Goal: Find specific page/section: Find specific page/section

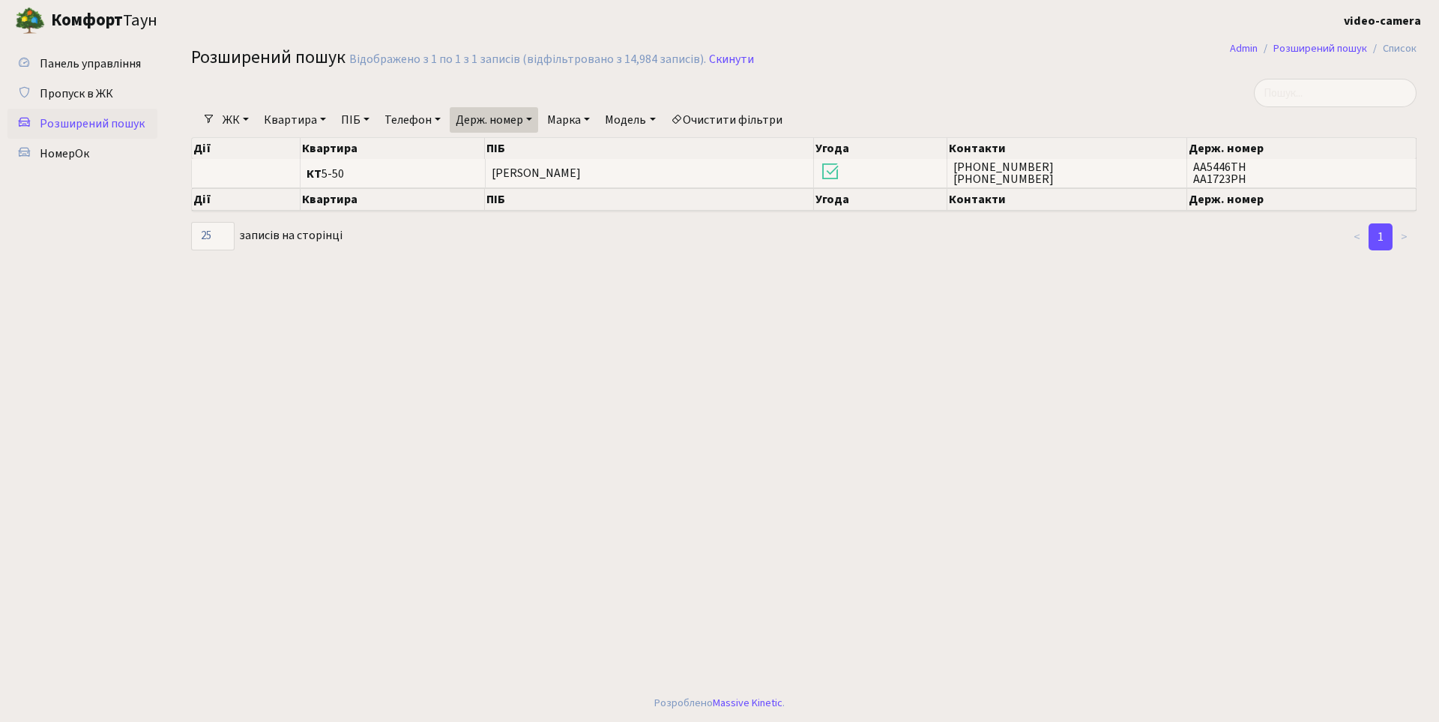
select select "25"
click at [722, 59] on link "Скинути" at bounding box center [731, 59] width 45 height 14
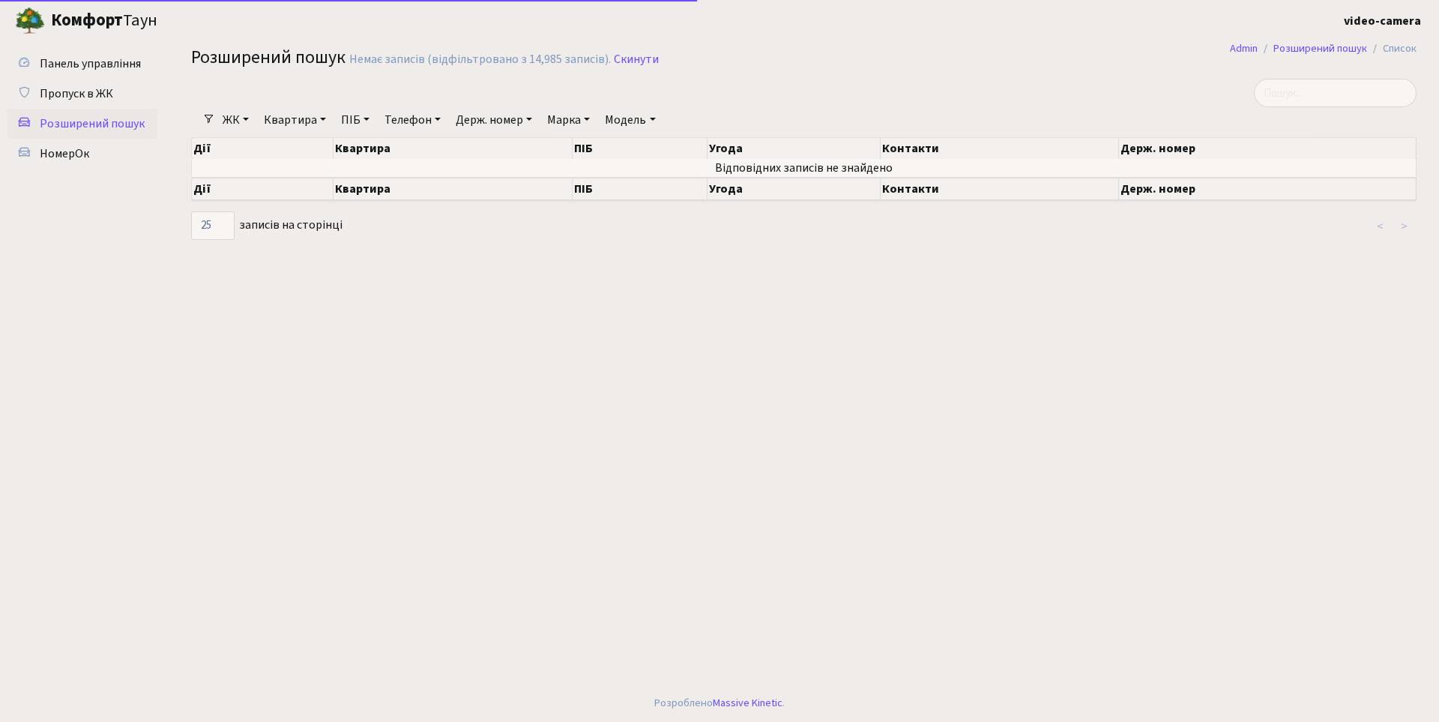
select select "25"
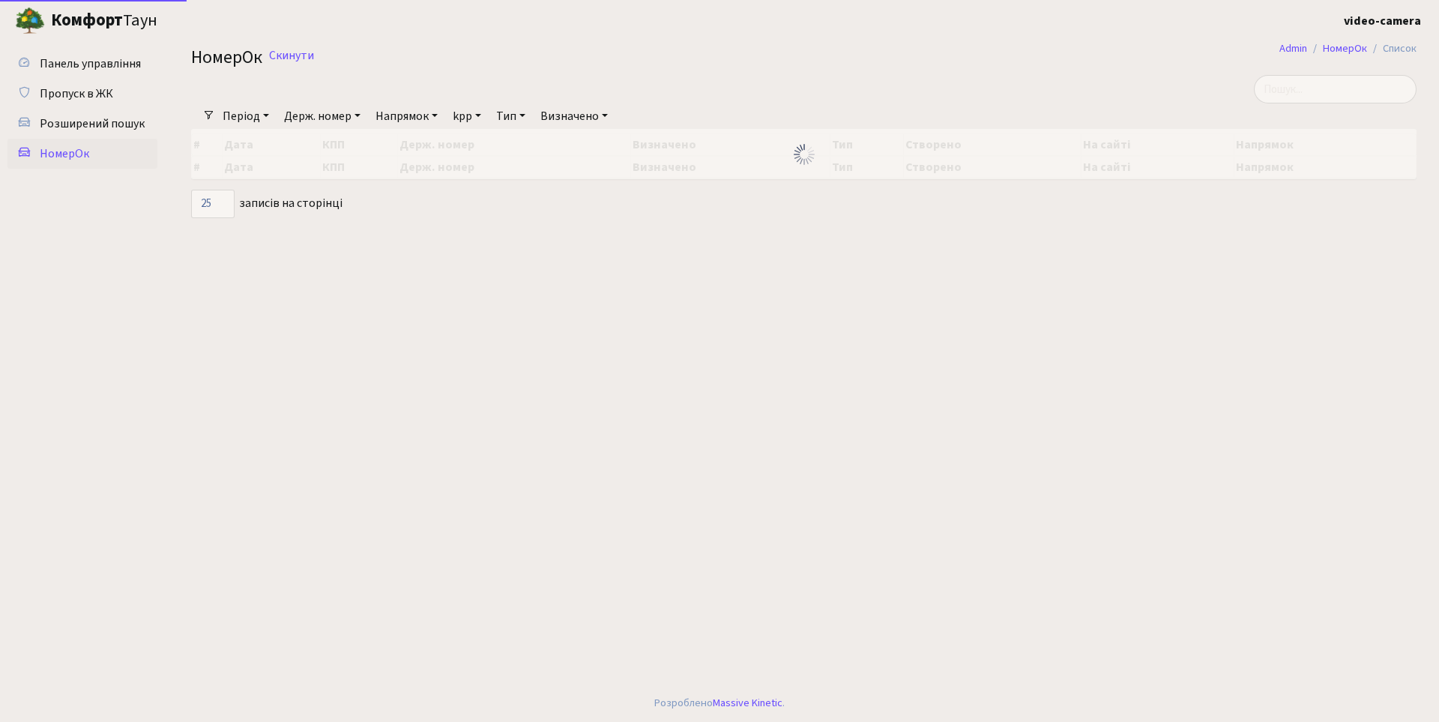
select select "25"
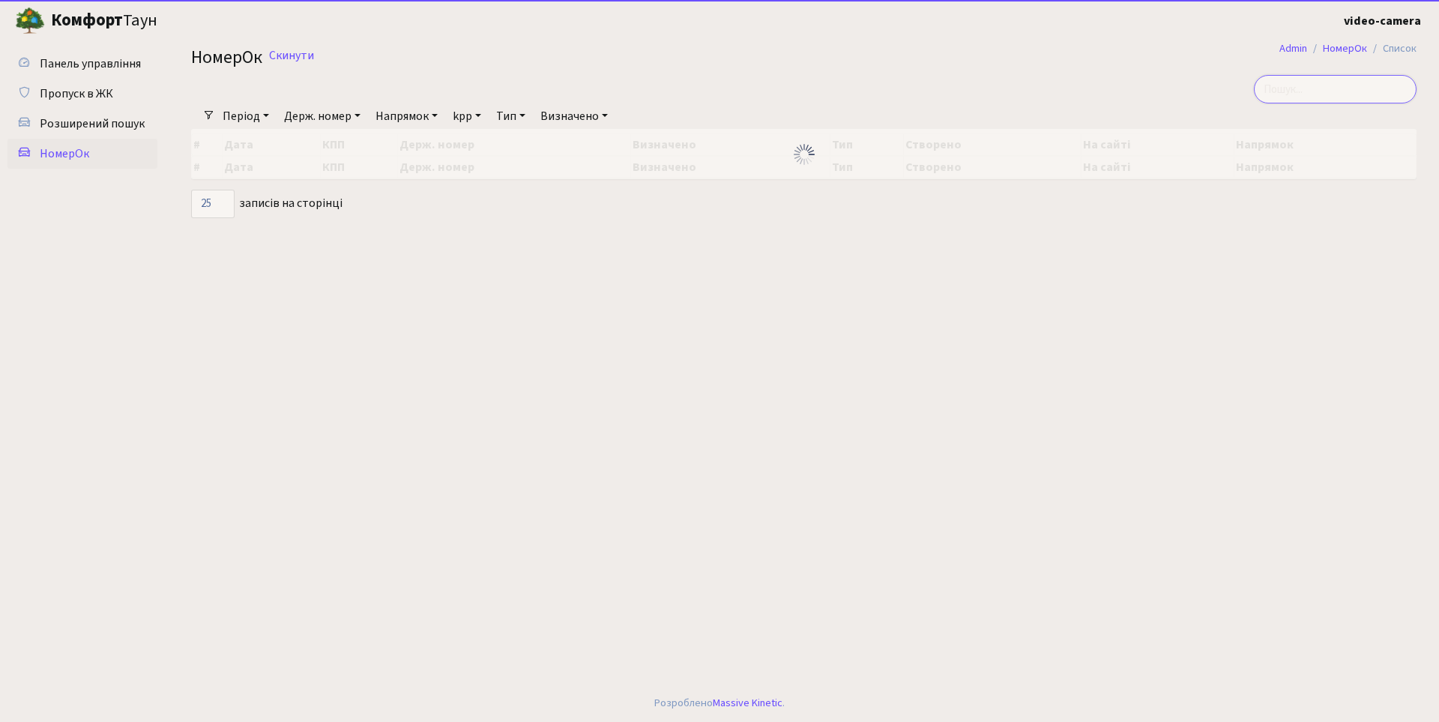
click at [1337, 88] on input "search" at bounding box center [1335, 89] width 163 height 28
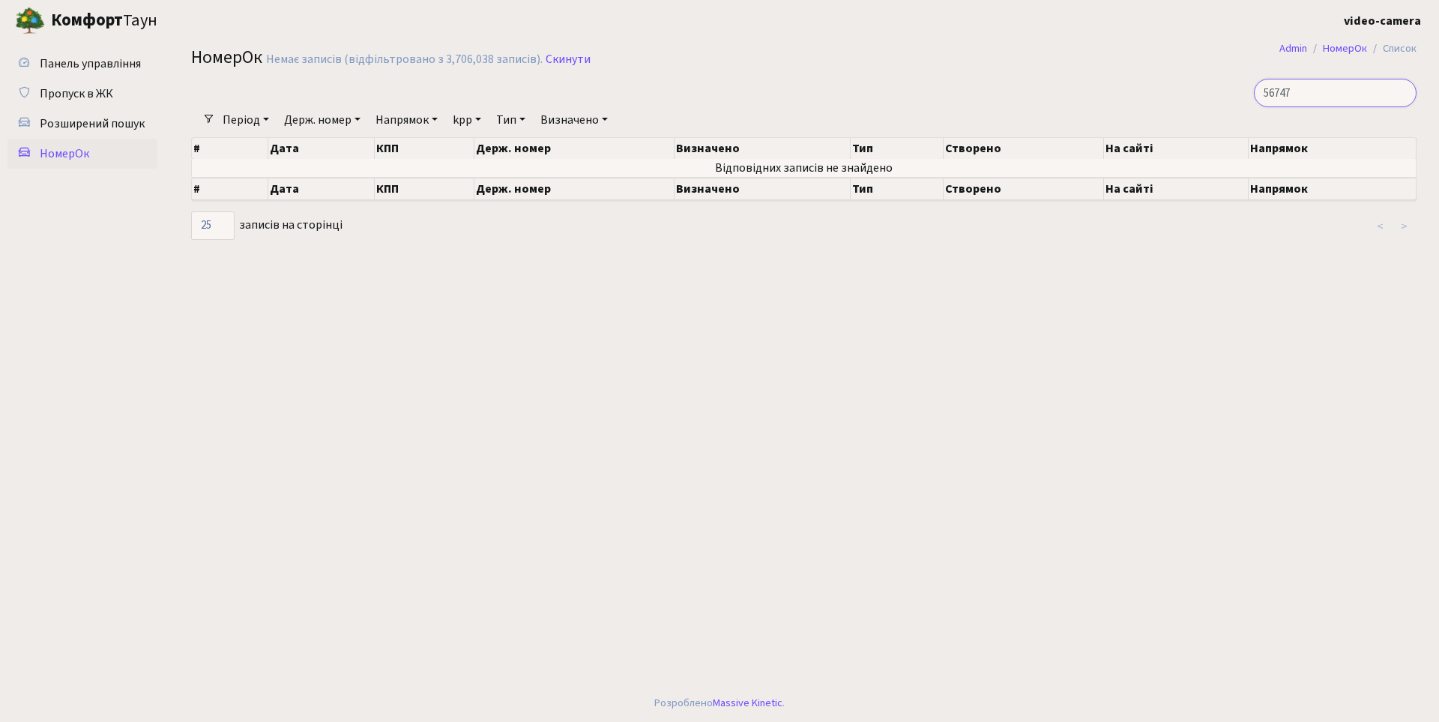
type input "56747"
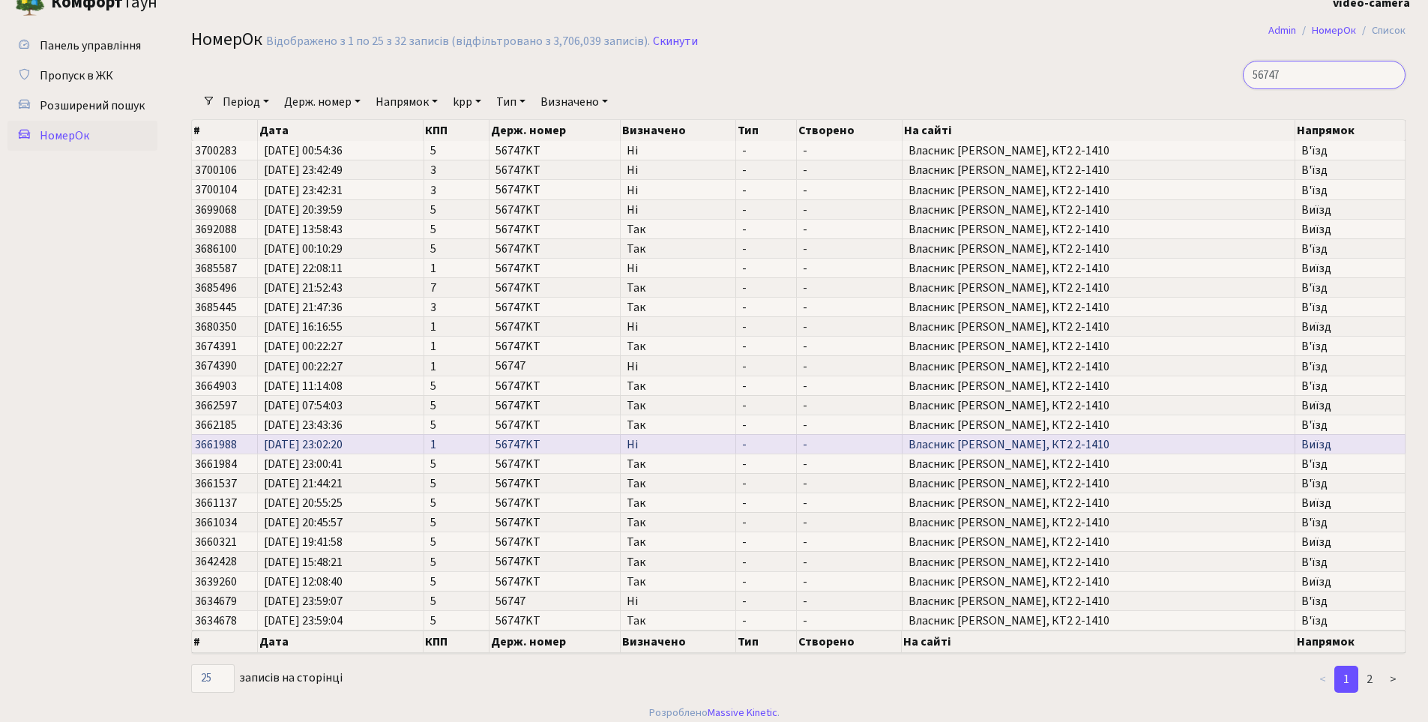
scroll to position [28, 0]
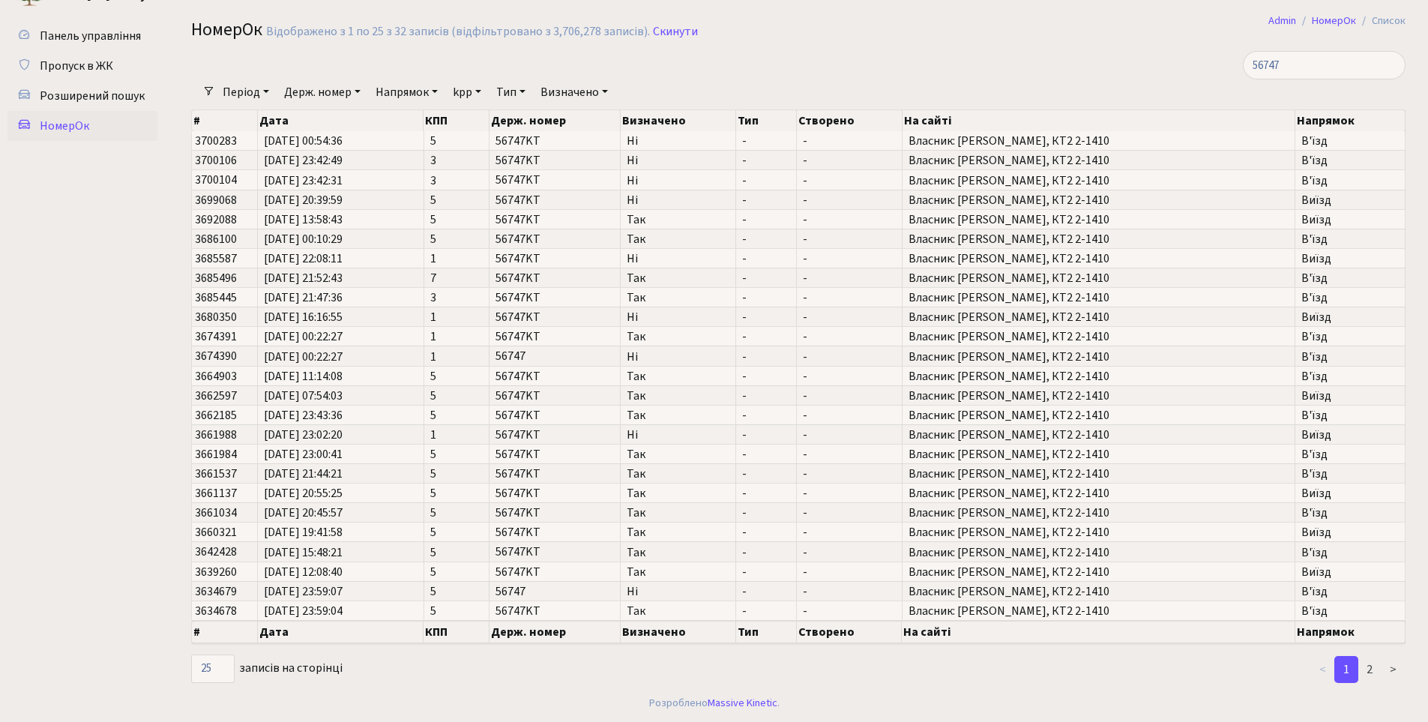
click at [88, 572] on ul "Панель управління Пропуск в ЖК Розширений пошук НомерОк" at bounding box center [82, 349] width 150 height 656
